Goal: Obtain resource: Download file/media

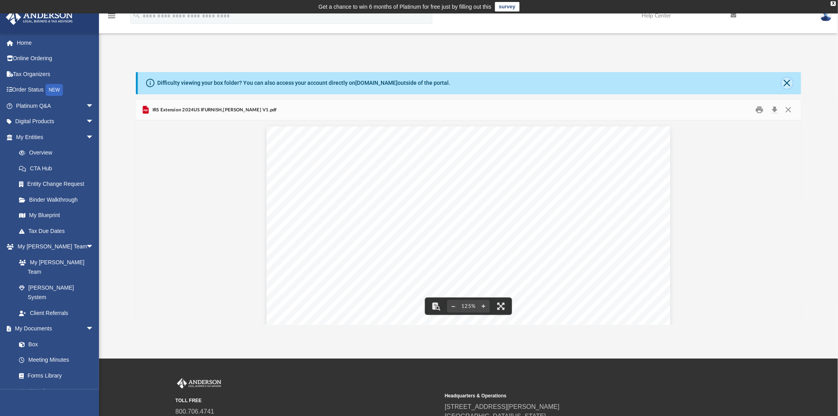
click at [556, 82] on button "Close" at bounding box center [787, 83] width 11 height 11
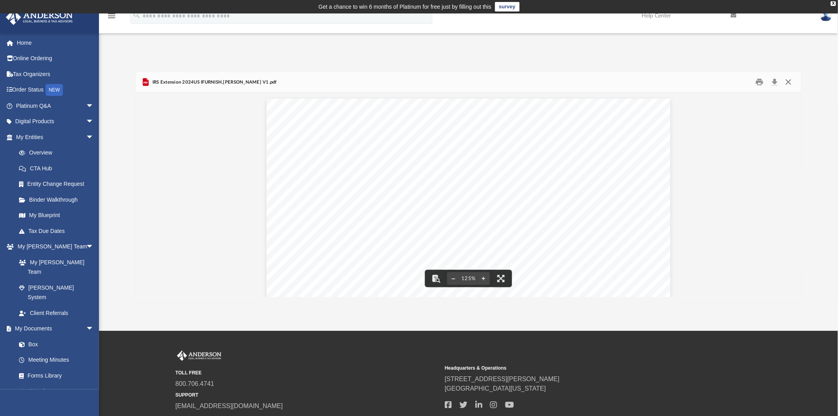
click at [556, 79] on button "Close" at bounding box center [788, 82] width 14 height 12
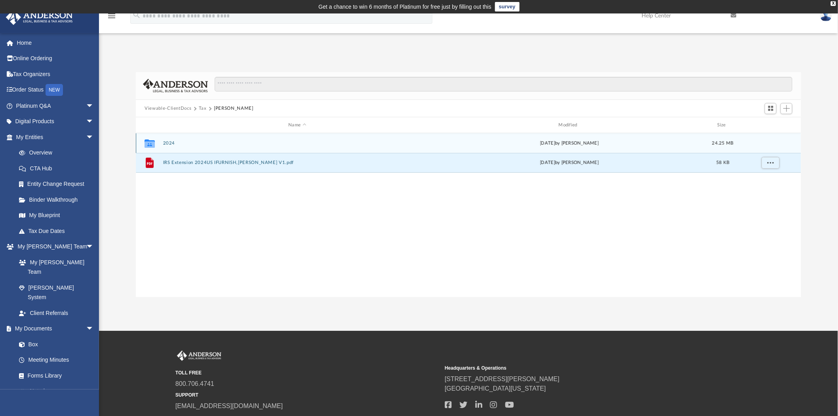
click at [166, 141] on button "2024" at bounding box center [297, 143] width 269 height 5
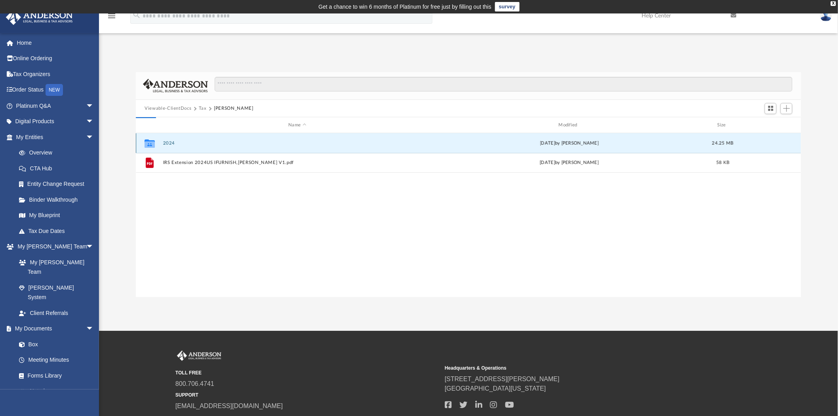
click at [166, 141] on button "2024" at bounding box center [297, 143] width 269 height 5
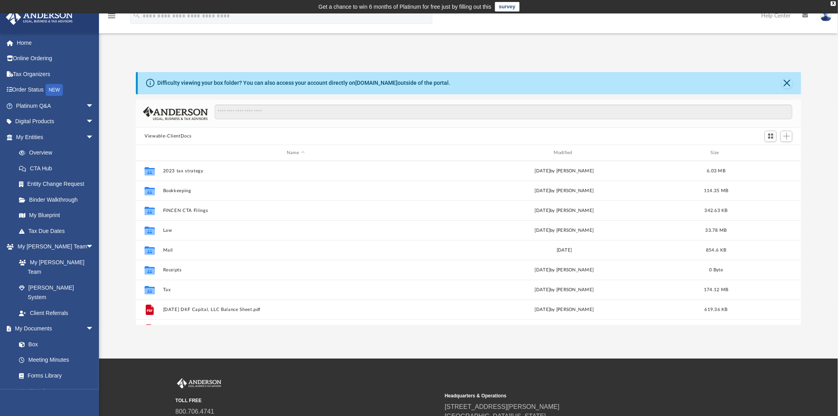
scroll to position [173, 659]
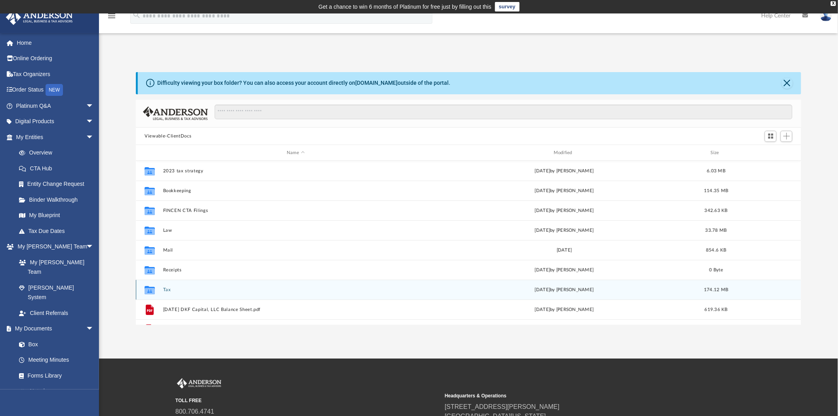
click at [164, 287] on div "Collaborated Folder Tax yesterday by Jasmine Splunge 174.12 MB" at bounding box center [468, 290] width 665 height 20
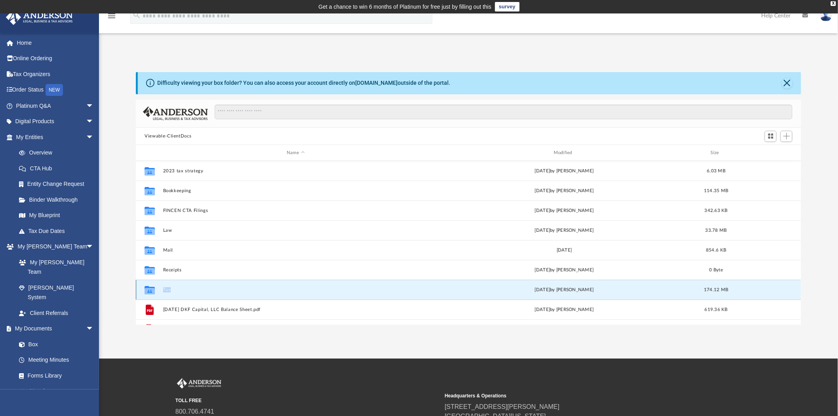
click at [164, 287] on div "Collaborated Folder Tax yesterday by Jasmine Splunge 174.12 MB" at bounding box center [468, 290] width 665 height 20
click at [167, 288] on button "Tax" at bounding box center [295, 289] width 265 height 5
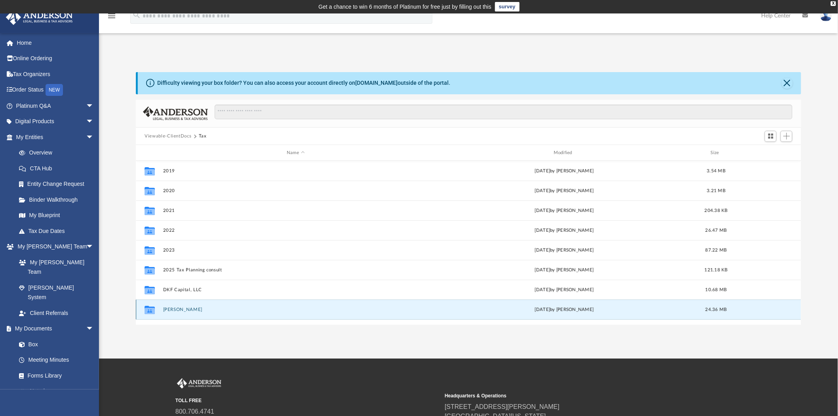
click at [176, 308] on button "[PERSON_NAME]" at bounding box center [295, 309] width 265 height 5
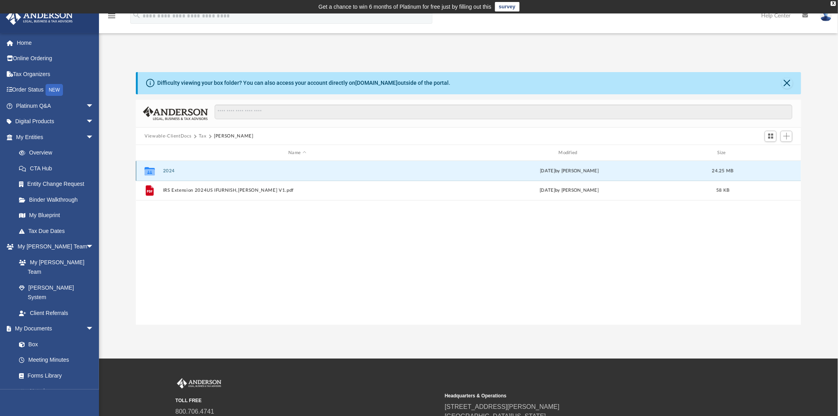
click at [166, 168] on button "2024" at bounding box center [297, 170] width 269 height 5
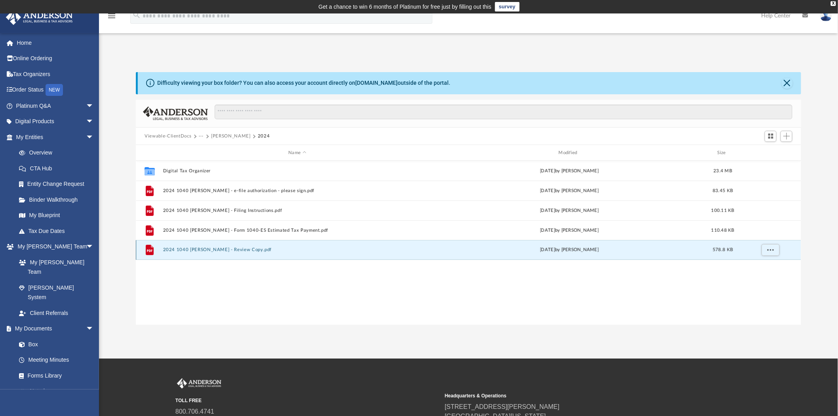
click at [241, 249] on button "2024 1040 Furnish, Dan - Review Copy.pdf" at bounding box center [297, 250] width 269 height 5
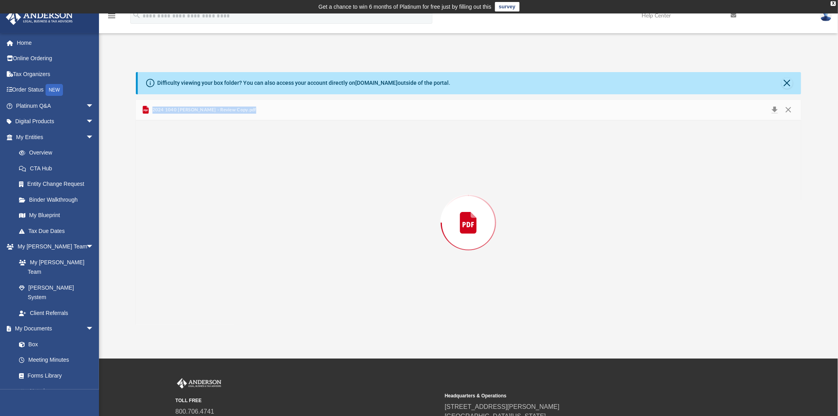
click at [241, 249] on div "Preview" at bounding box center [468, 222] width 665 height 204
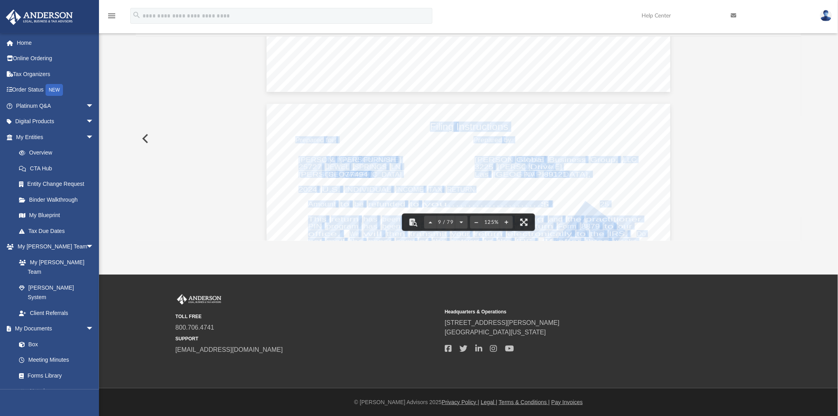
scroll to position [4092, 0]
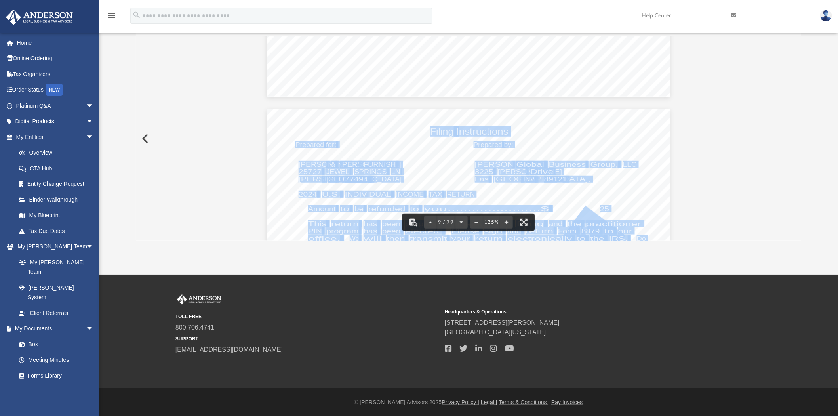
click at [827, 18] on img at bounding box center [826, 15] width 12 height 11
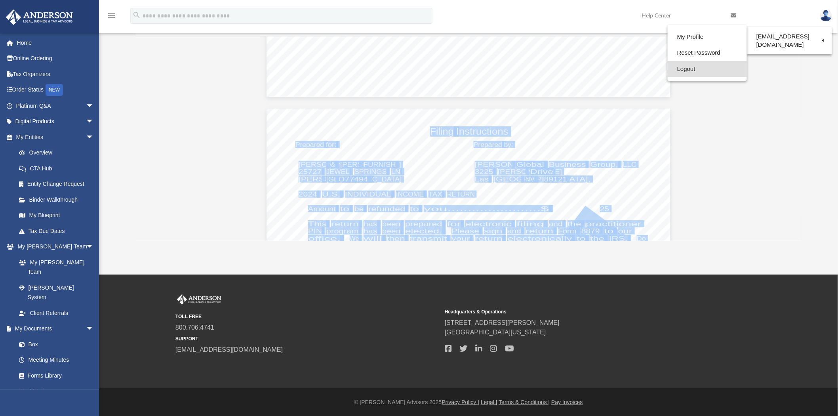
click at [686, 70] on link "Logout" at bounding box center [707, 69] width 79 height 16
